Goal: Find specific page/section: Find specific page/section

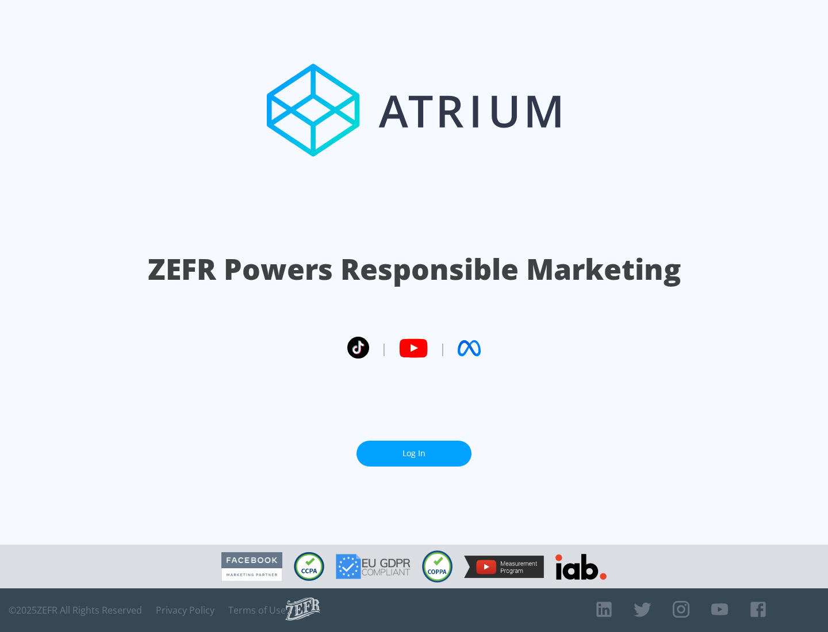
click at [414, 454] on link "Log In" at bounding box center [413, 454] width 115 height 26
